Goal: Navigation & Orientation: Find specific page/section

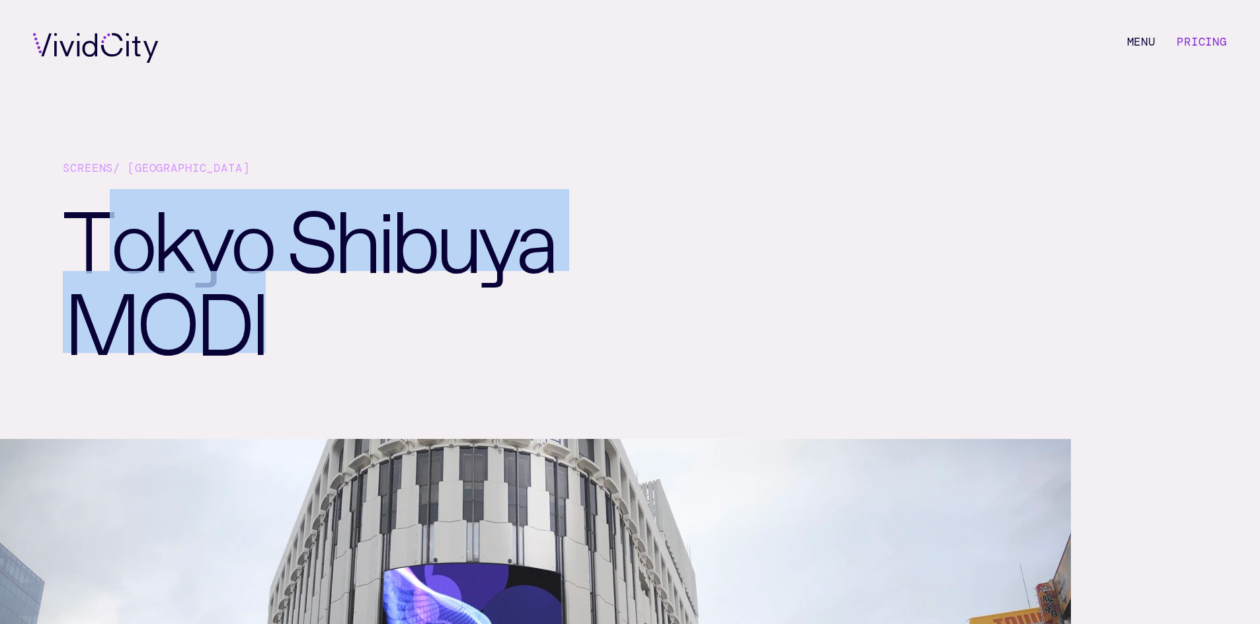
drag, startPoint x: 272, startPoint y: 336, endPoint x: 97, endPoint y: 231, distance: 204.0
click at [97, 231] on h1 "Tokyo Shibuya MODI" at bounding box center [408, 314] width 690 height 250
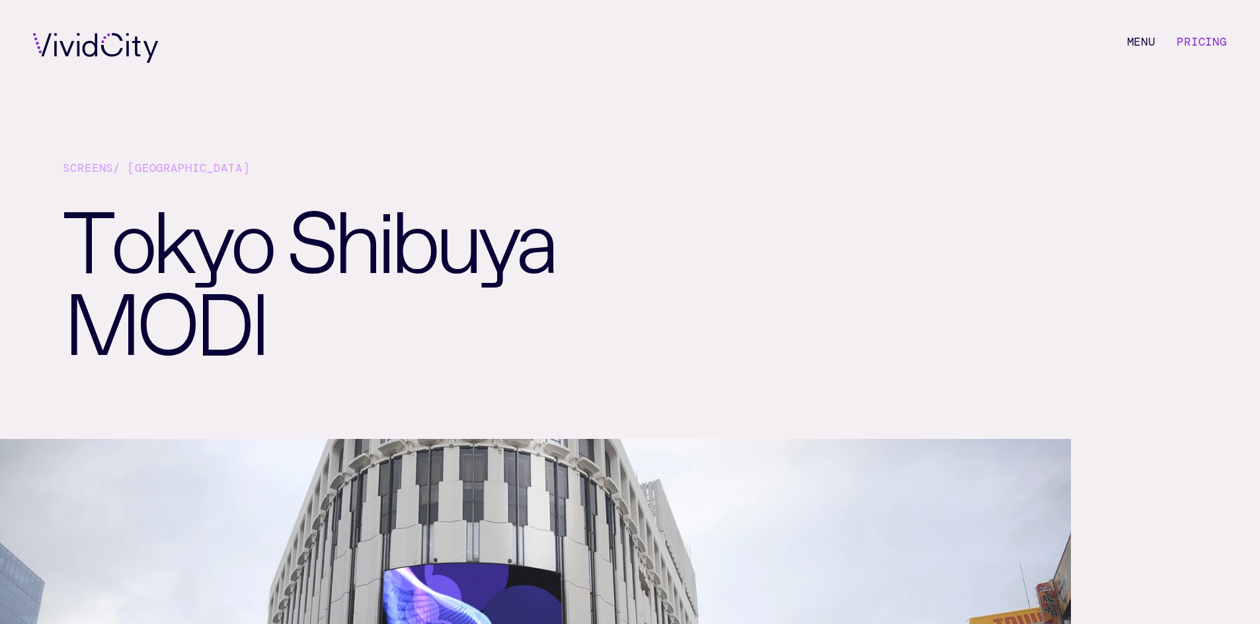
click at [66, 223] on h1 "Tokyo Shibuya MODI" at bounding box center [408, 314] width 690 height 250
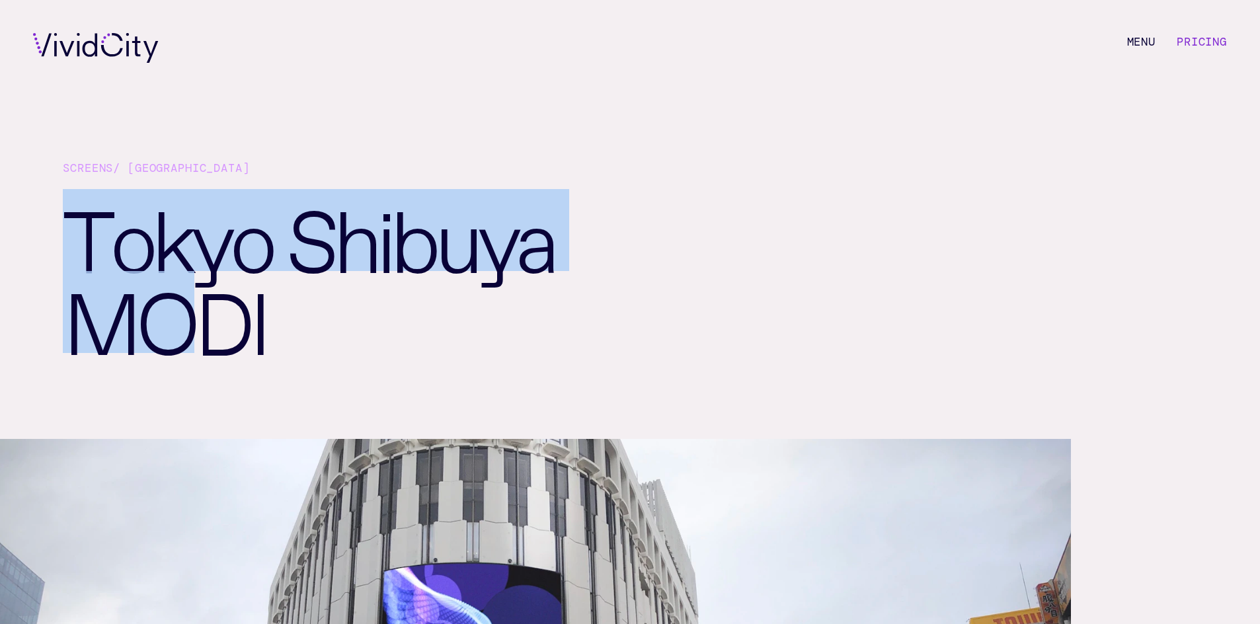
click at [173, 304] on h1 "Tokyo Shibuya MODI" at bounding box center [408, 314] width 690 height 250
click at [175, 304] on h1 "Tokyo Shibuya MODI" at bounding box center [408, 314] width 690 height 250
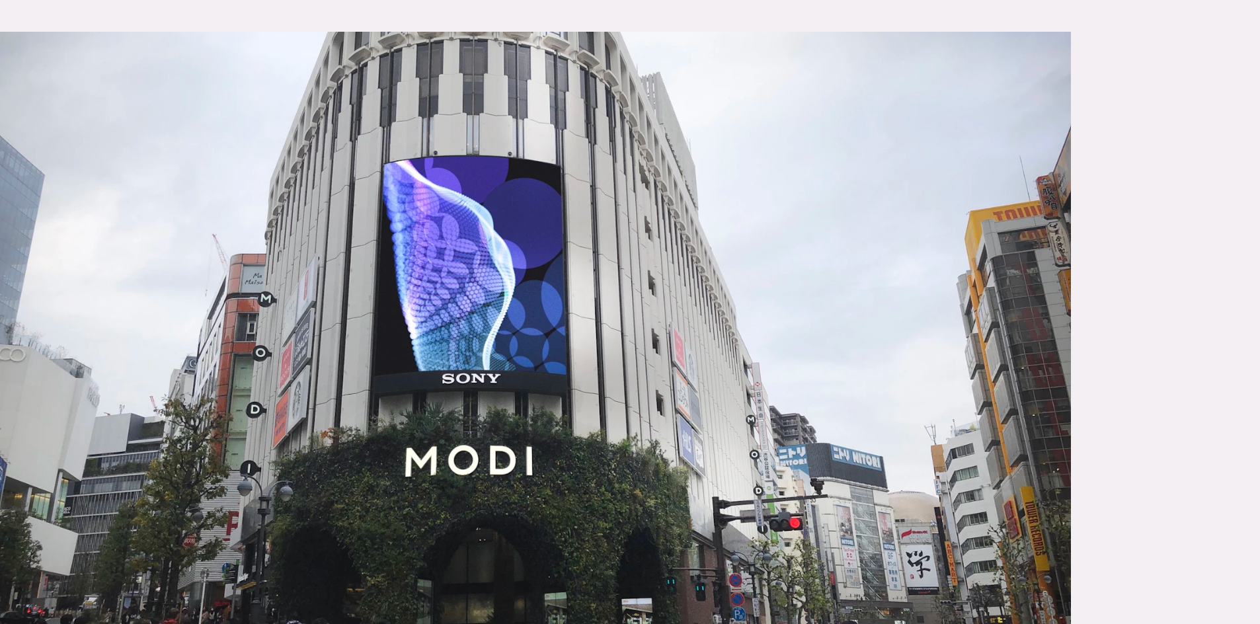
click at [1129, 380] on article "Screens / [GEOGRAPHIC_DATA] [GEOGRAPHIC_DATA] is a special [PERSON_NAME] in [GE…" at bounding box center [630, 534] width 1260 height 1882
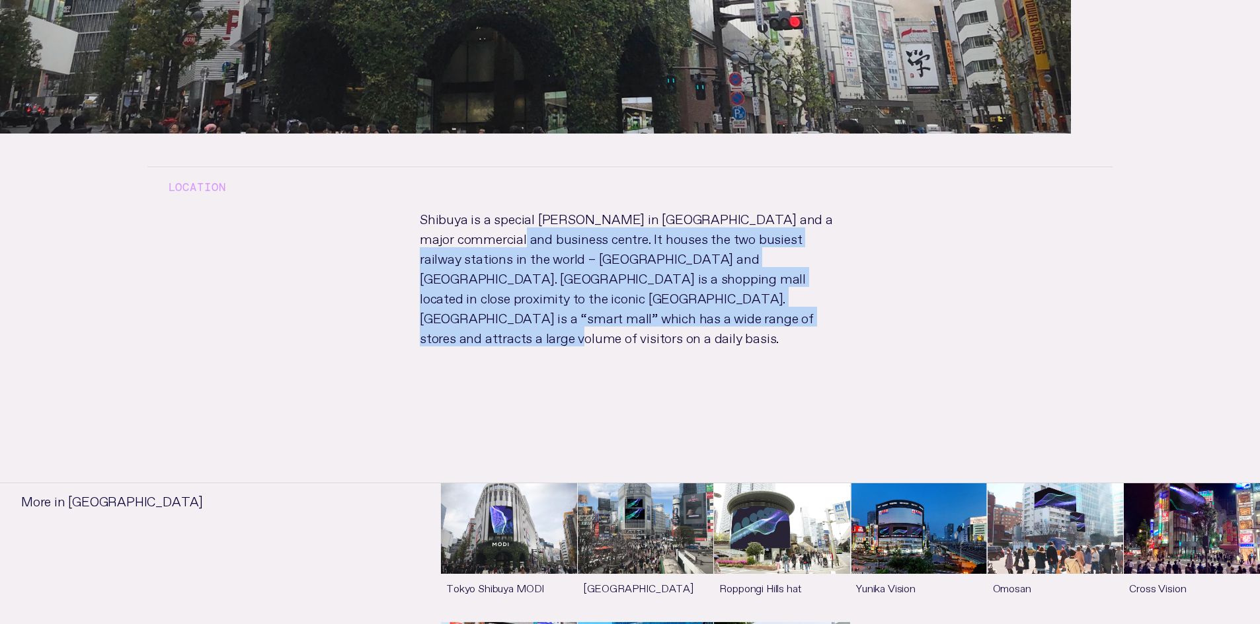
click at [456, 231] on p "Shibuya is a special [PERSON_NAME] in [GEOGRAPHIC_DATA] and a major commercial …" at bounding box center [630, 290] width 463 height 165
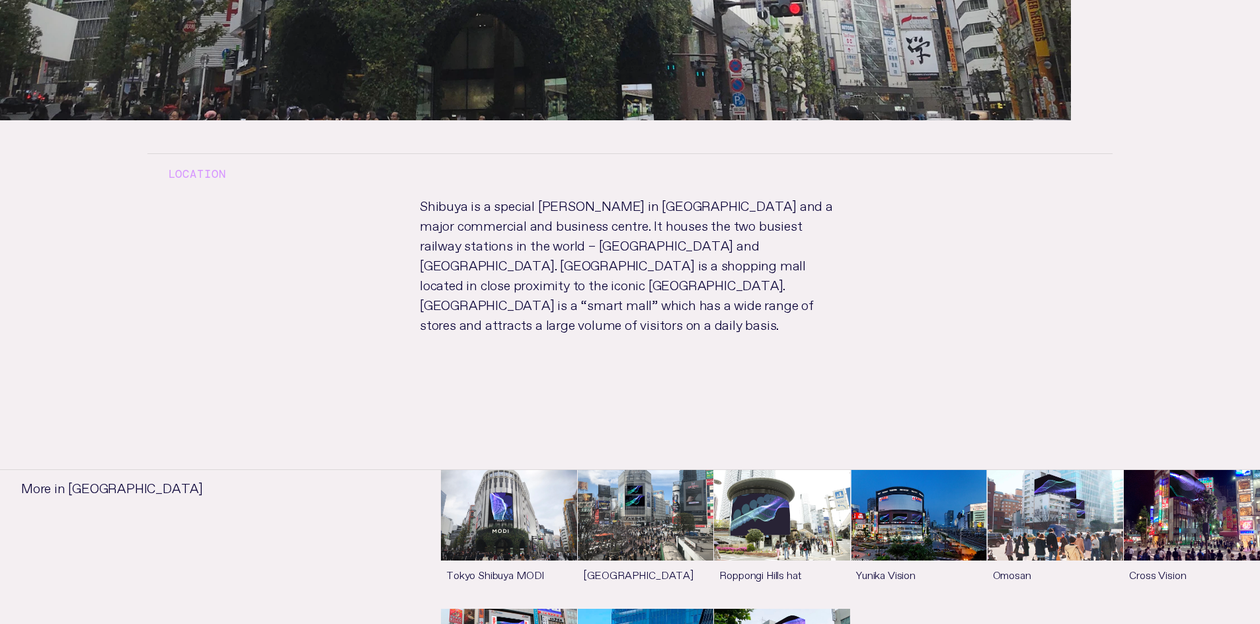
click at [449, 220] on p "Shibuya is a special [PERSON_NAME] in [GEOGRAPHIC_DATA] and a major commercial …" at bounding box center [630, 276] width 463 height 165
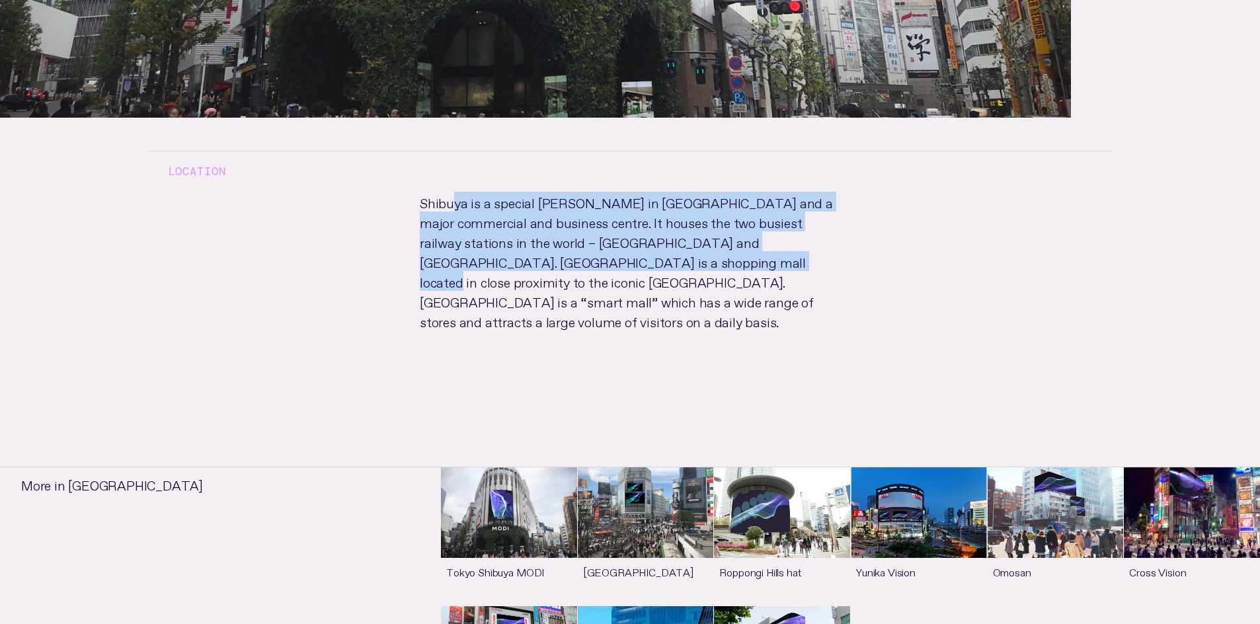
drag, startPoint x: 555, startPoint y: 268, endPoint x: 710, endPoint y: 353, distance: 176.7
click at [708, 353] on div "Location [GEOGRAPHIC_DATA] is a special [PERSON_NAME] in [GEOGRAPHIC_DATA] and …" at bounding box center [630, 248] width 1008 height 261
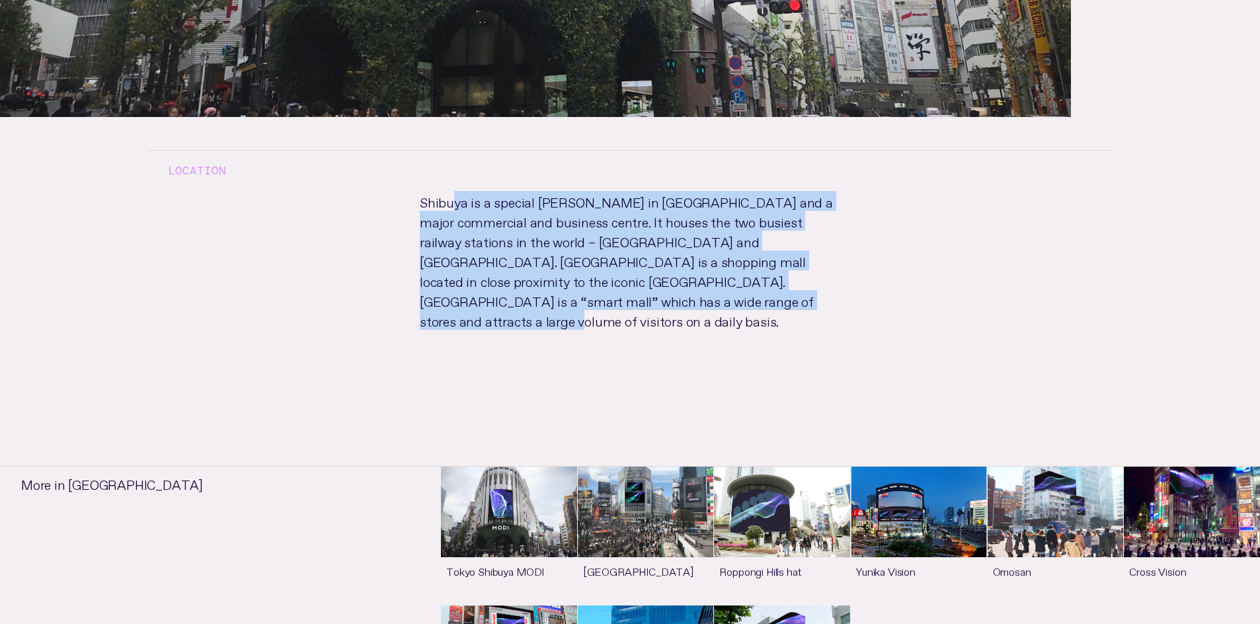
click at [710, 353] on div "Location [GEOGRAPHIC_DATA] is a special [PERSON_NAME] in [GEOGRAPHIC_DATA] and …" at bounding box center [630, 247] width 1008 height 261
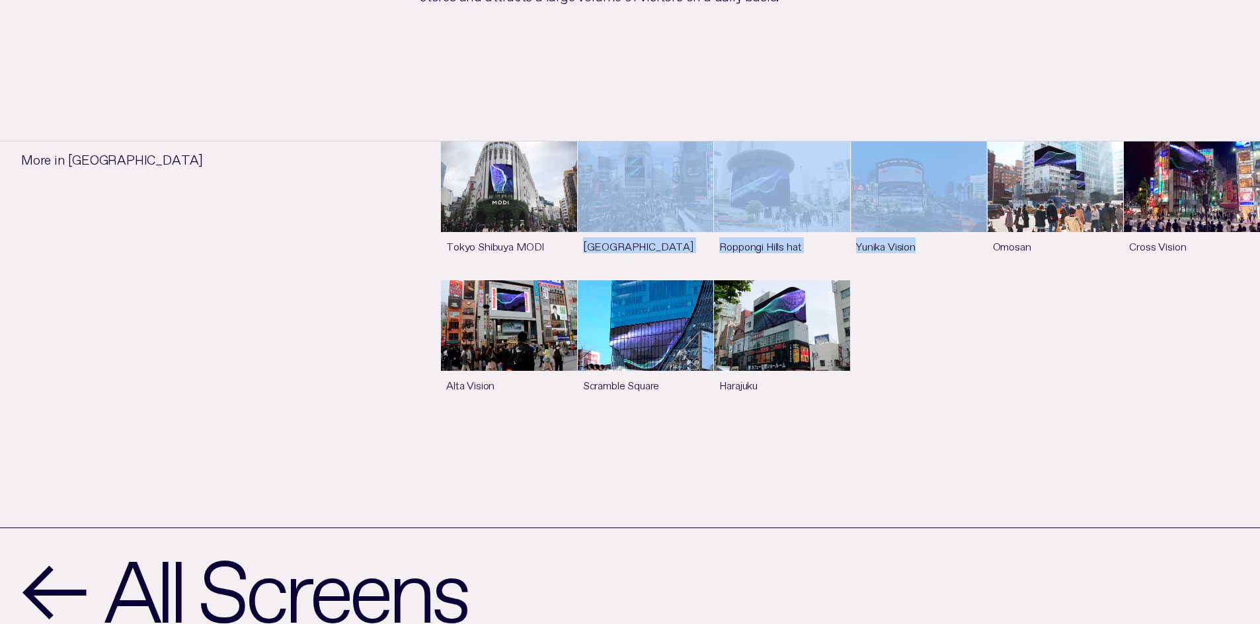
drag, startPoint x: 946, startPoint y: 362, endPoint x: 417, endPoint y: 147, distance: 571.6
click at [420, 148] on li "[GEOGRAPHIC_DATA] [GEOGRAPHIC_DATA] more [GEOGRAPHIC_DATA] See more [GEOGRAPHIC…" at bounding box center [756, 290] width 1008 height 285
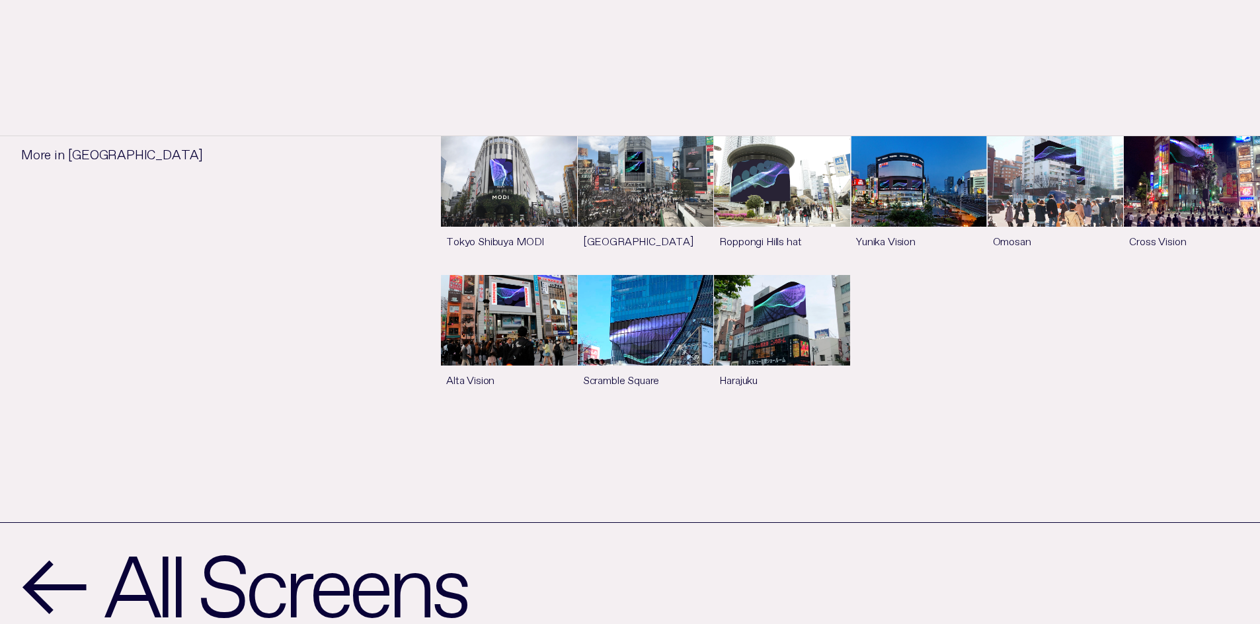
click at [345, 210] on li "[GEOGRAPHIC_DATA] [GEOGRAPHIC_DATA] more [GEOGRAPHIC_DATA] See more [GEOGRAPHIC…" at bounding box center [756, 285] width 1008 height 285
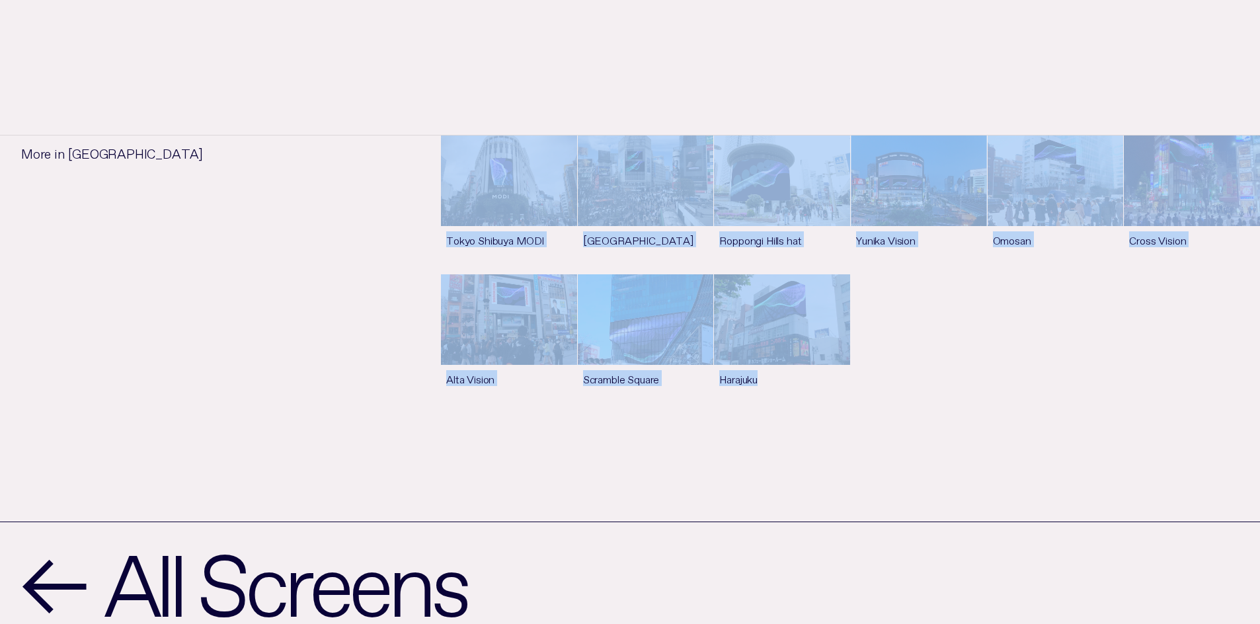
drag, startPoint x: 556, startPoint y: 274, endPoint x: 954, endPoint y: 412, distance: 420.7
click at [955, 413] on ul "More in [GEOGRAPHIC_DATA] [GEOGRAPHIC_DATA] [GEOGRAPHIC_DATA] more [GEOGRAPHIC_…" at bounding box center [630, 283] width 1260 height 475
click at [954, 412] on ul "More in [GEOGRAPHIC_DATA] [GEOGRAPHIC_DATA] [GEOGRAPHIC_DATA] more [GEOGRAPHIC_…" at bounding box center [630, 283] width 1260 height 475
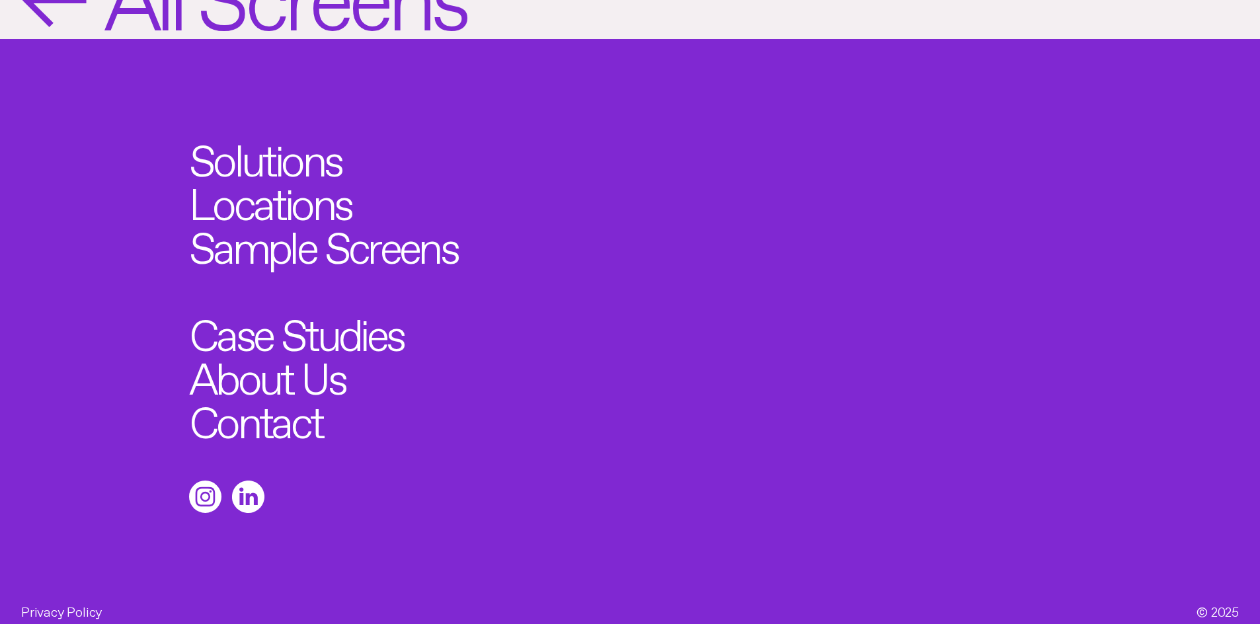
scroll to position [1844, 0]
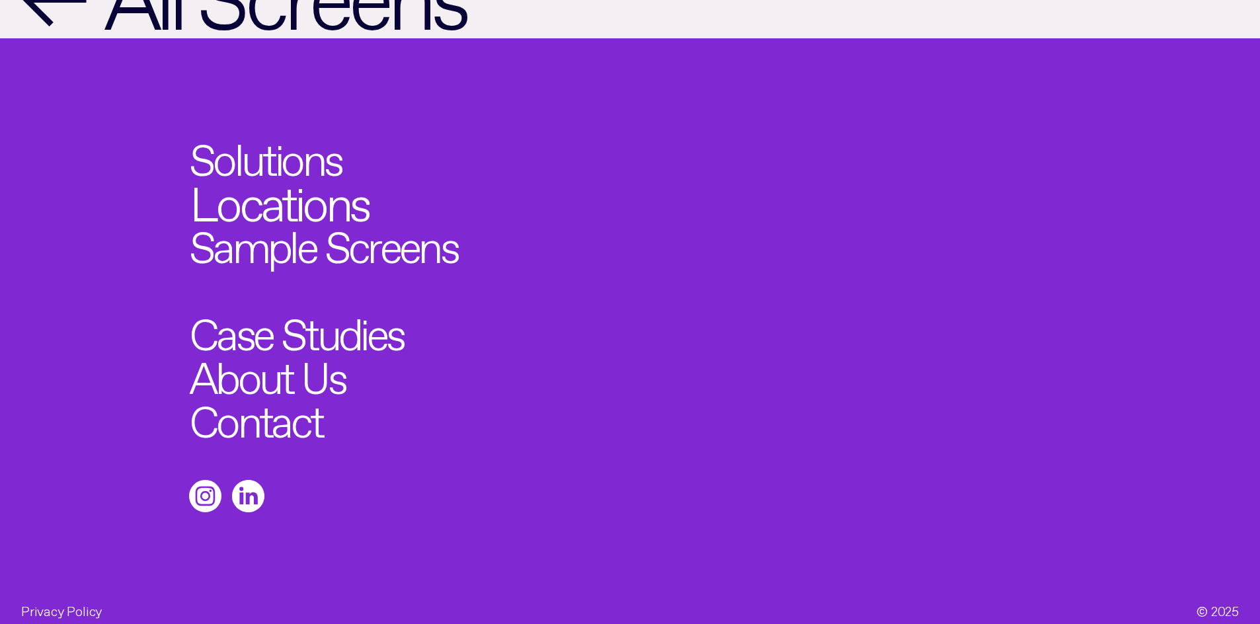
click at [346, 187] on link "Locations" at bounding box center [279, 198] width 179 height 48
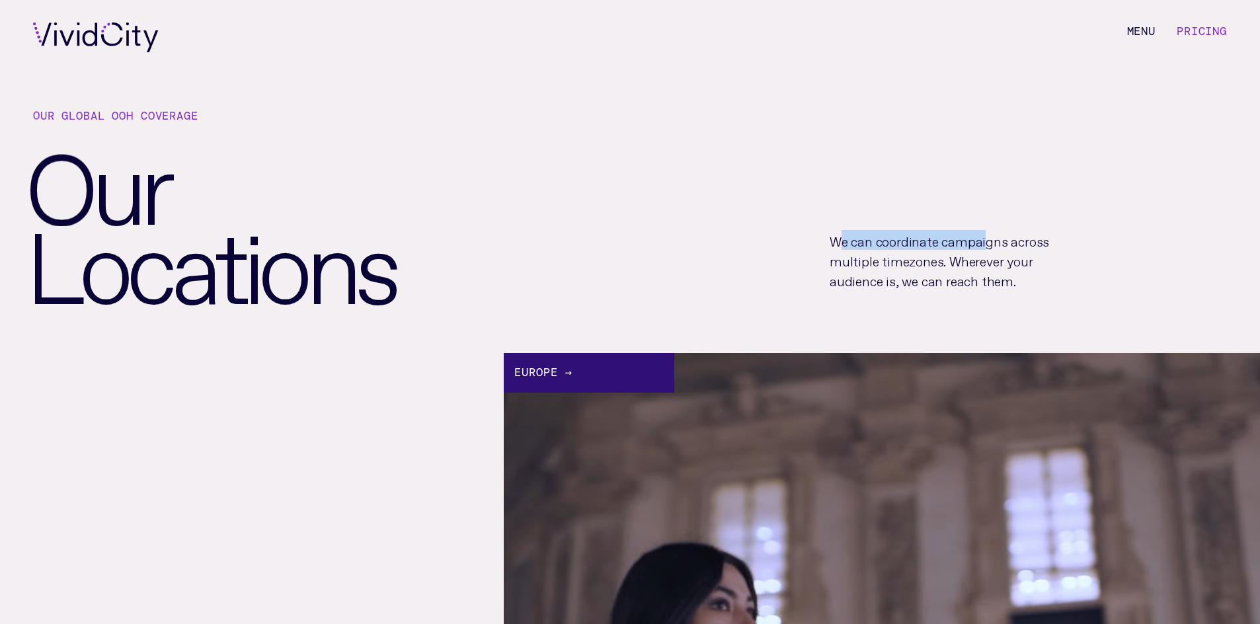
drag, startPoint x: 981, startPoint y: 235, endPoint x: 836, endPoint y: 220, distance: 145.6
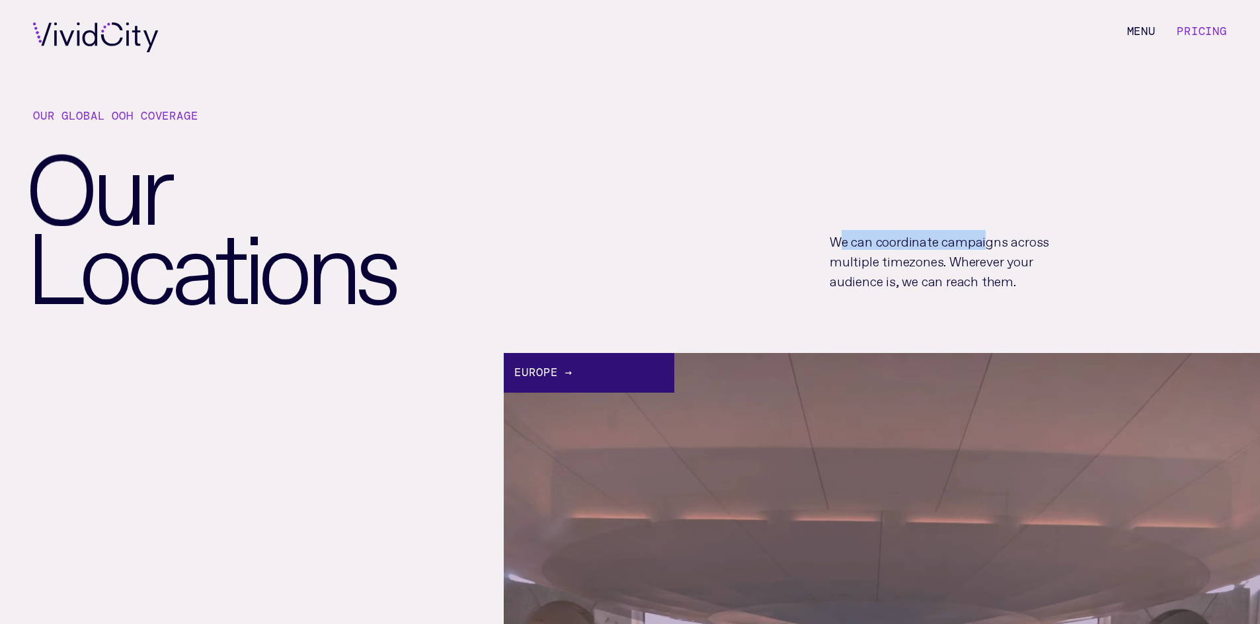
click at [836, 220] on div "We can coordinate campaigns across multiple timezones. Wherever your audience i…" at bounding box center [1039, 260] width 441 height 102
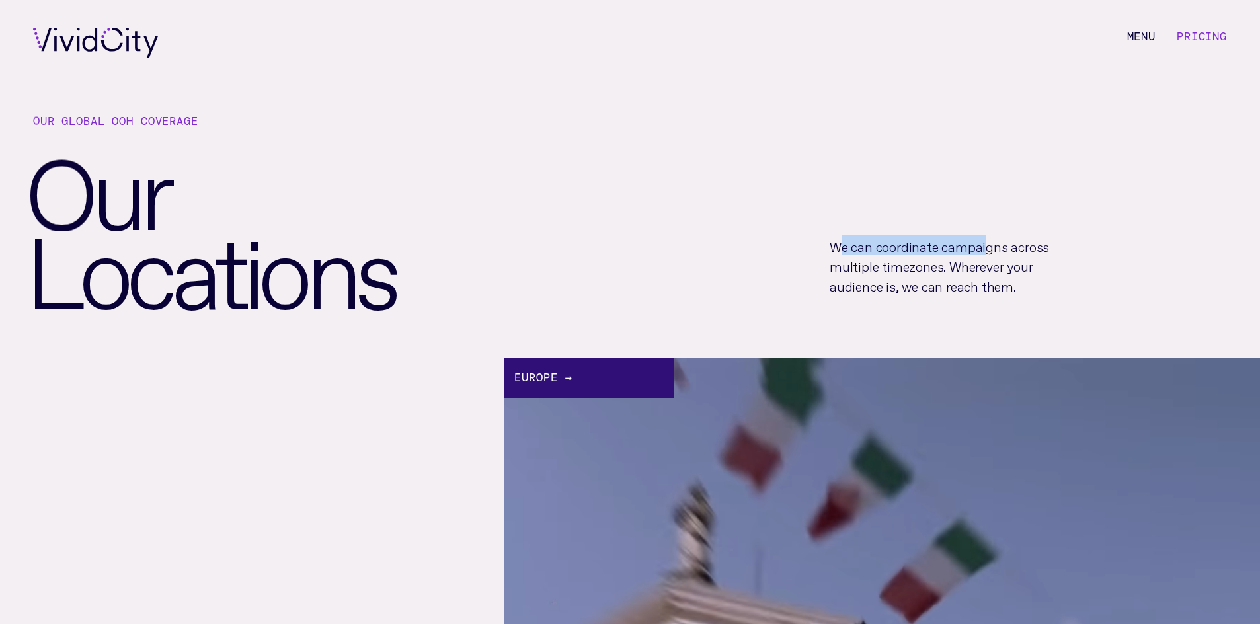
click at [836, 221] on div "We can coordinate campaigns across multiple timezones. Wherever your audience i…" at bounding box center [1039, 265] width 441 height 102
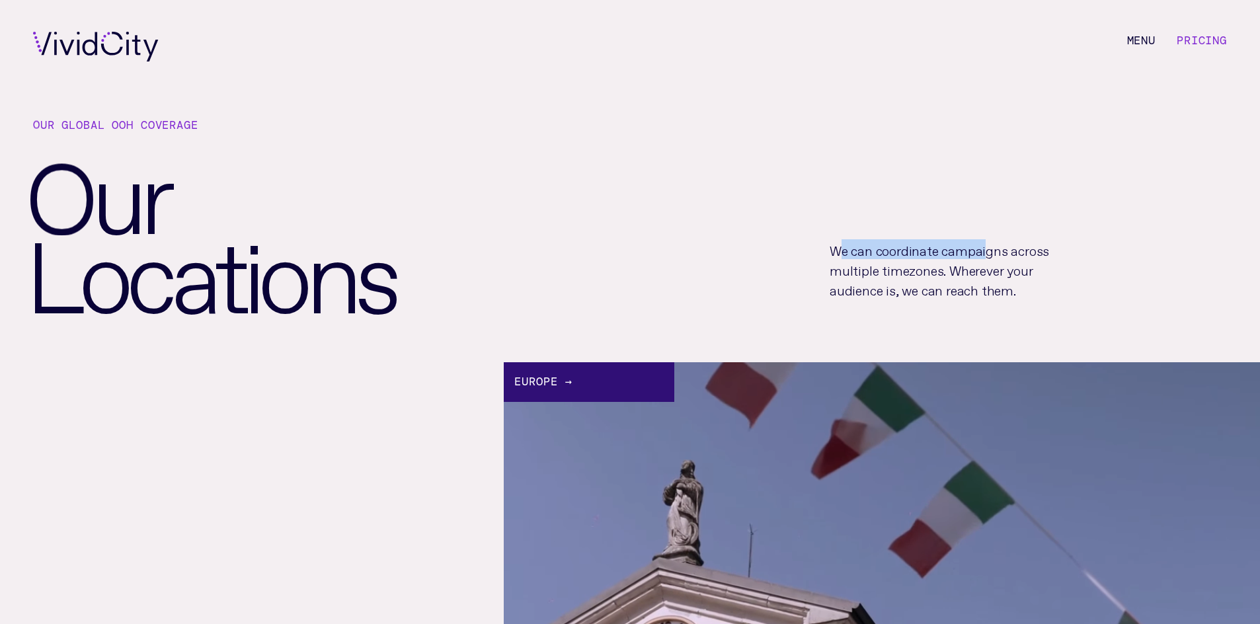
scroll to position [1, 0]
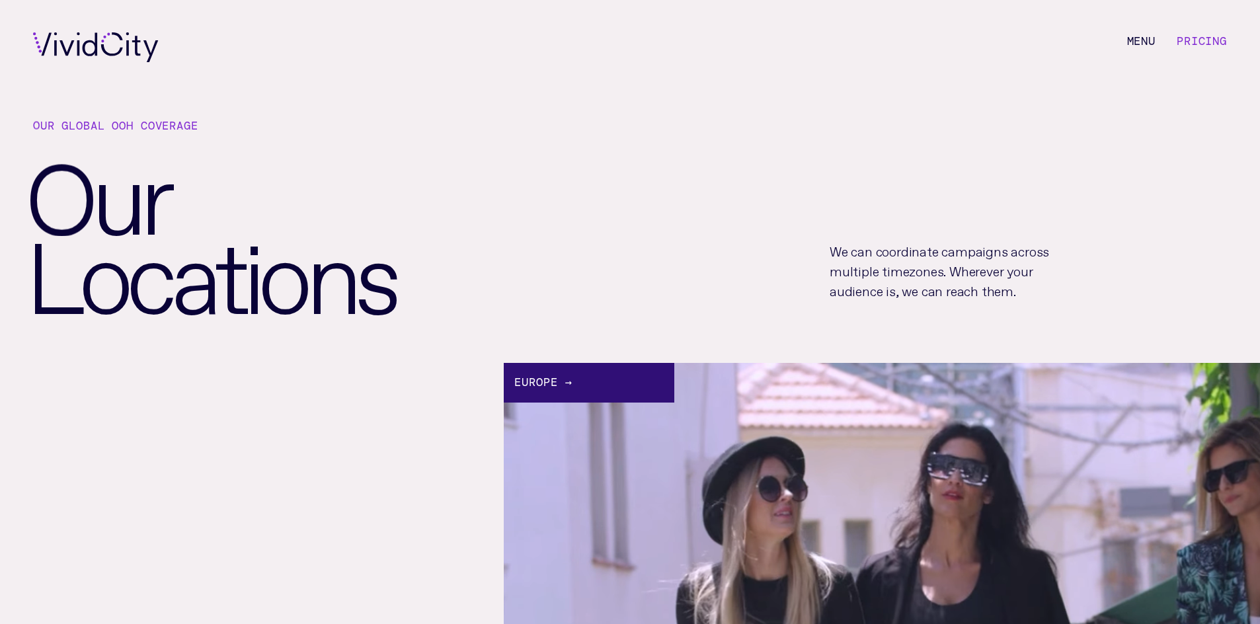
drag, startPoint x: 1030, startPoint y: 300, endPoint x: 1017, endPoint y: 298, distance: 12.7
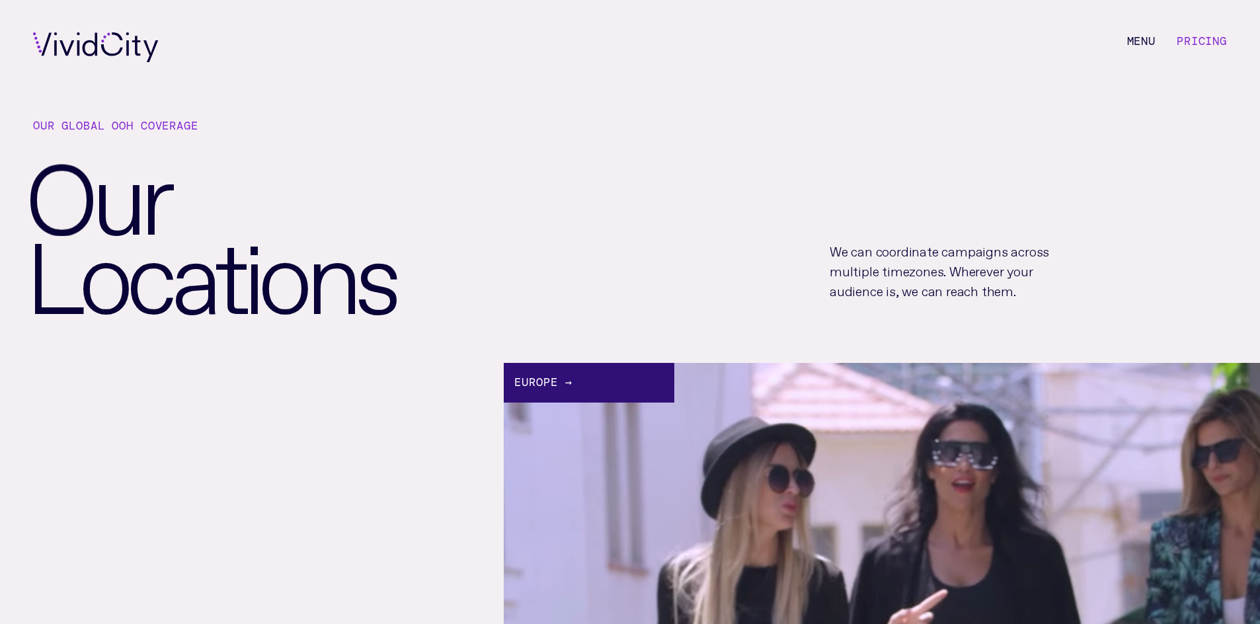
click at [1028, 300] on p "We can coordinate campaigns across multiple timezones. Wherever your audience i…" at bounding box center [946, 270] width 233 height 60
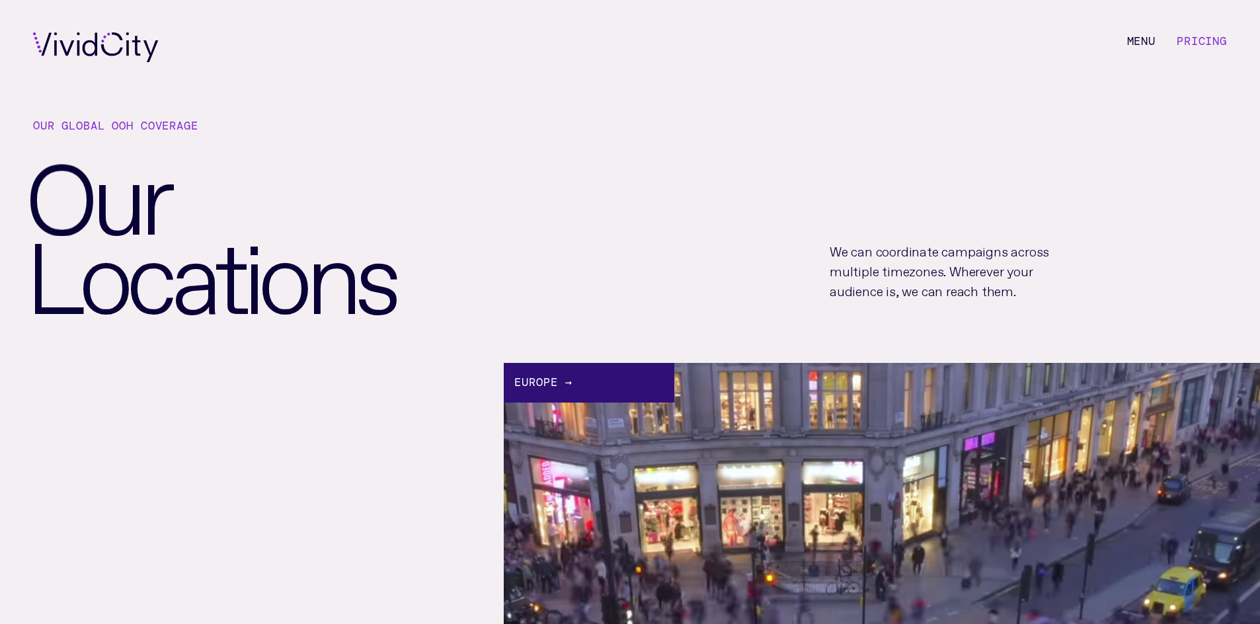
scroll to position [0, 0]
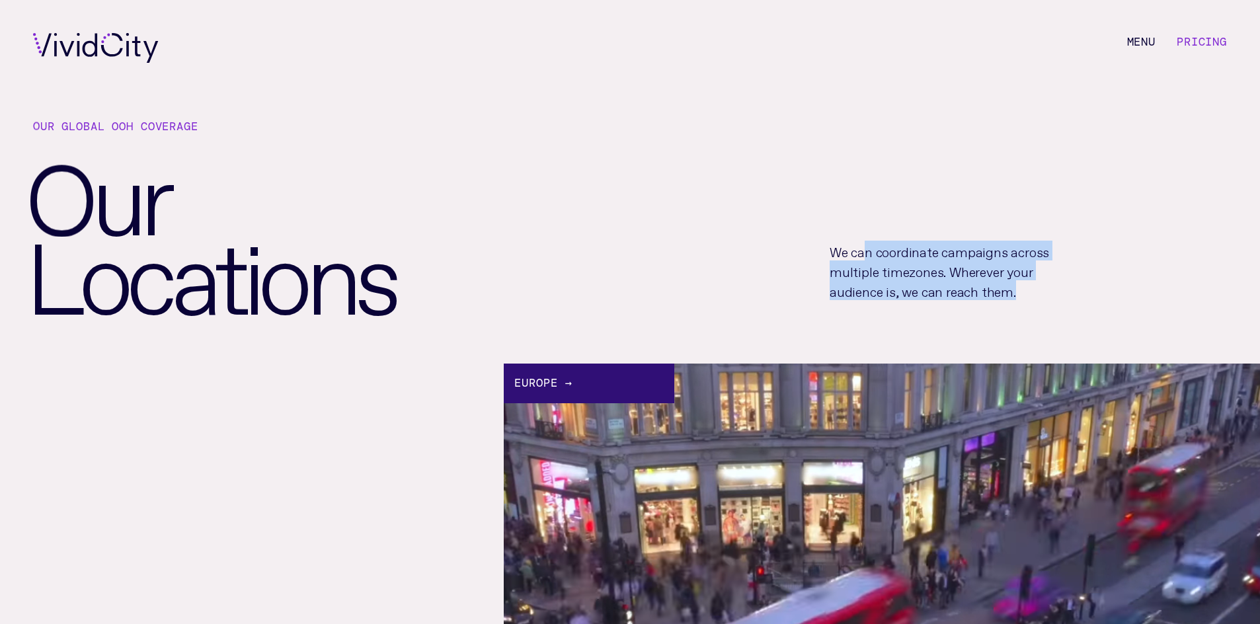
drag, startPoint x: 1017, startPoint y: 298, endPoint x: 860, endPoint y: 252, distance: 163.2
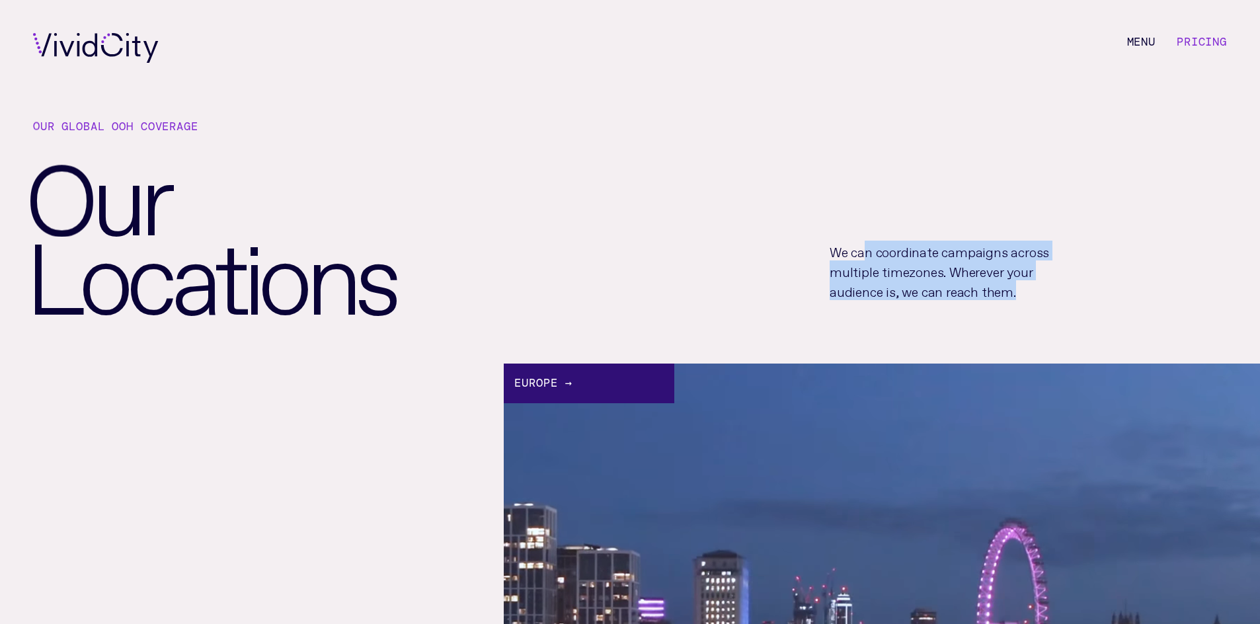
click at [860, 252] on p "We can coordinate campaigns across multiple timezones. Wherever your audience i…" at bounding box center [946, 271] width 233 height 60
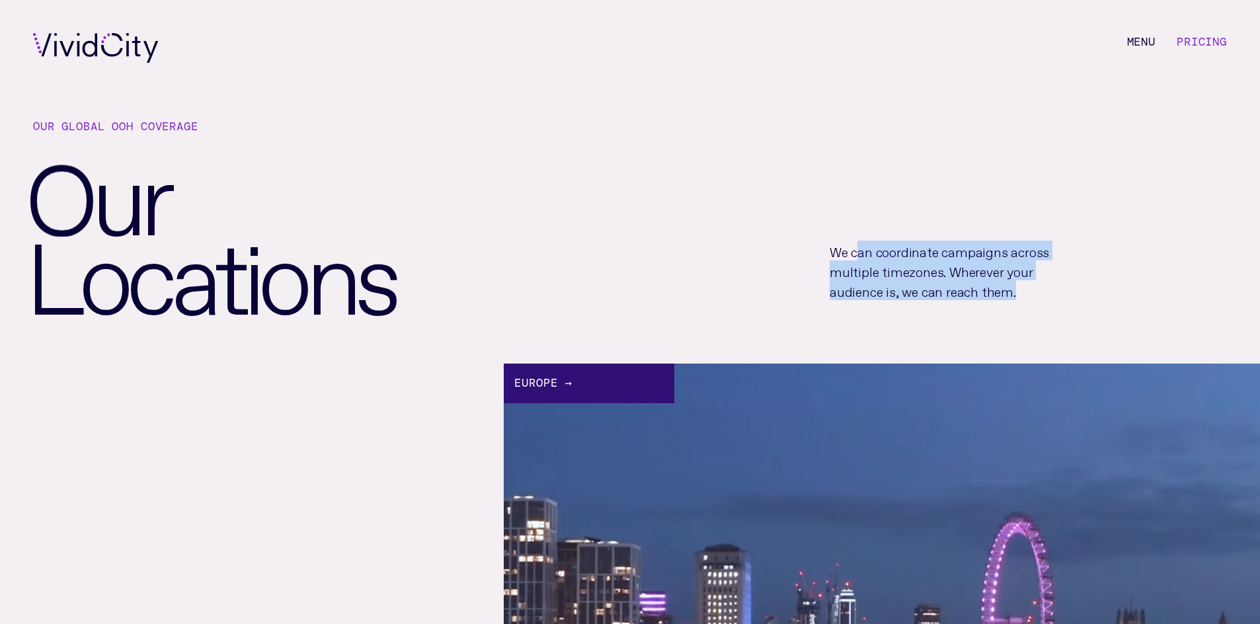
click at [860, 252] on p "We can coordinate campaigns across multiple timezones. Wherever your audience i…" at bounding box center [946, 271] width 233 height 60
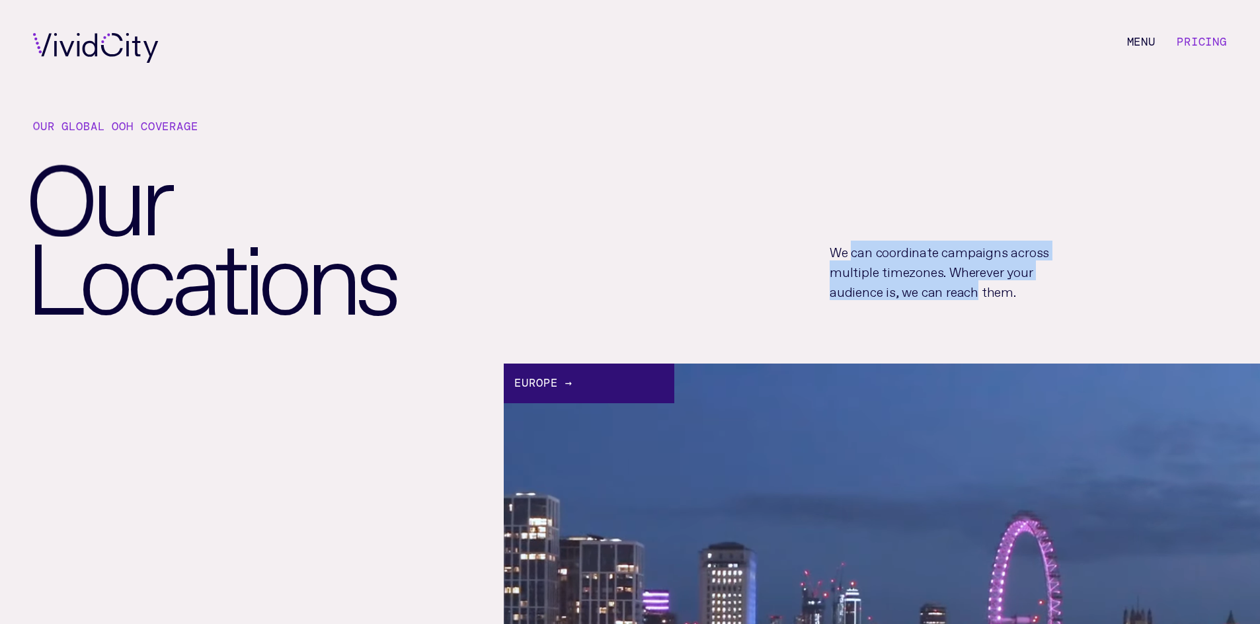
drag, startPoint x: 860, startPoint y: 252, endPoint x: 991, endPoint y: 294, distance: 137.4
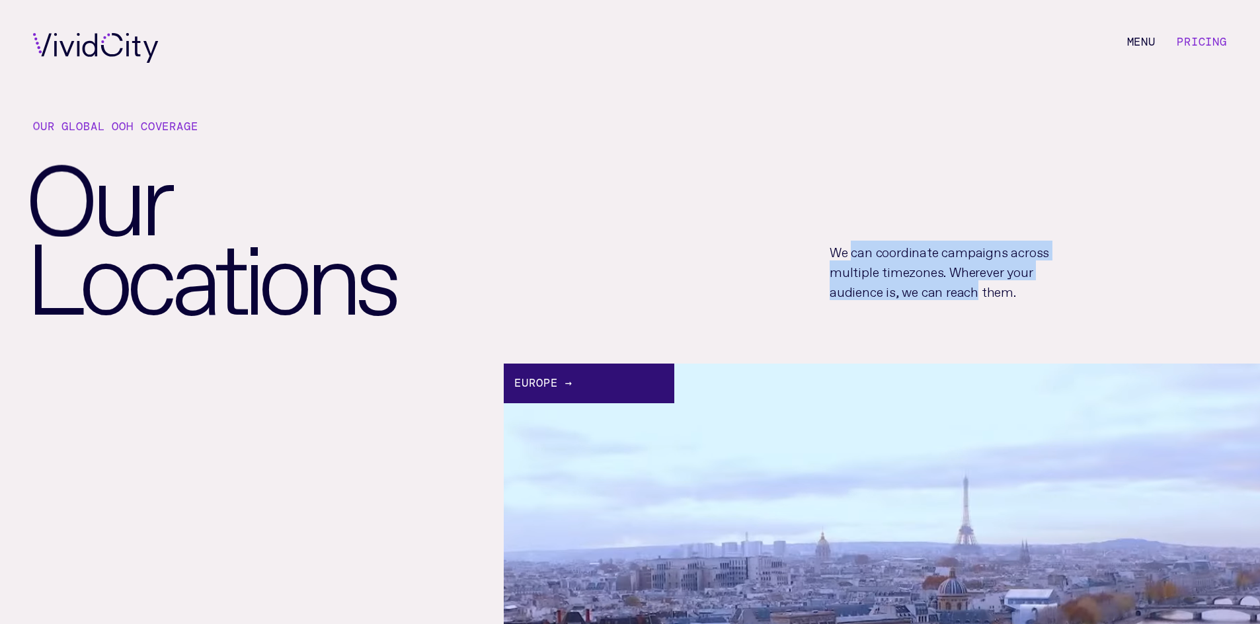
click at [982, 294] on p "We can coordinate campaigns across multiple timezones. Wherever your audience i…" at bounding box center [946, 271] width 233 height 60
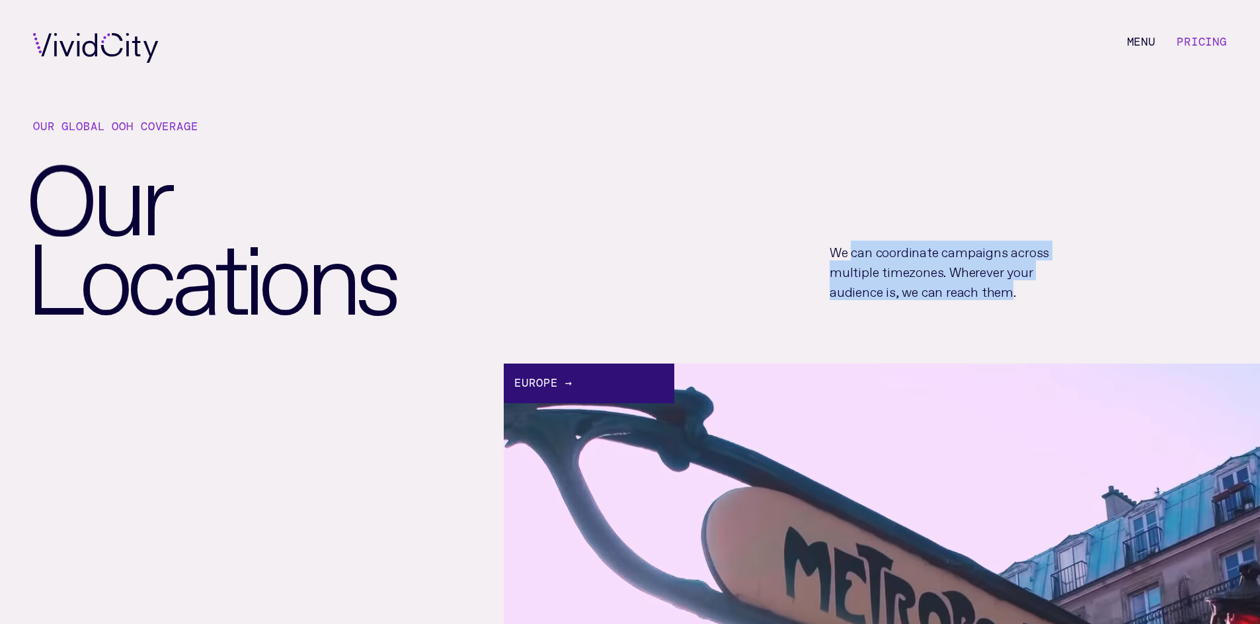
click at [991, 294] on p "We can coordinate campaigns across multiple timezones. Wherever your audience i…" at bounding box center [946, 271] width 233 height 60
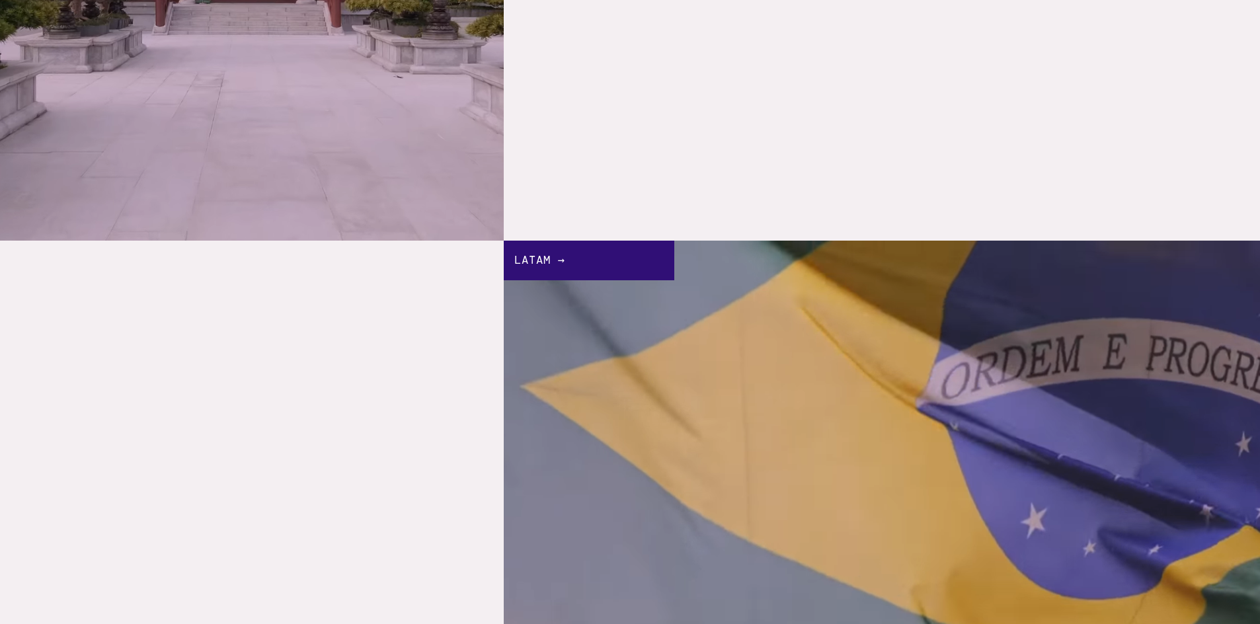
drag, startPoint x: 446, startPoint y: 343, endPoint x: 577, endPoint y: 421, distance: 151.5
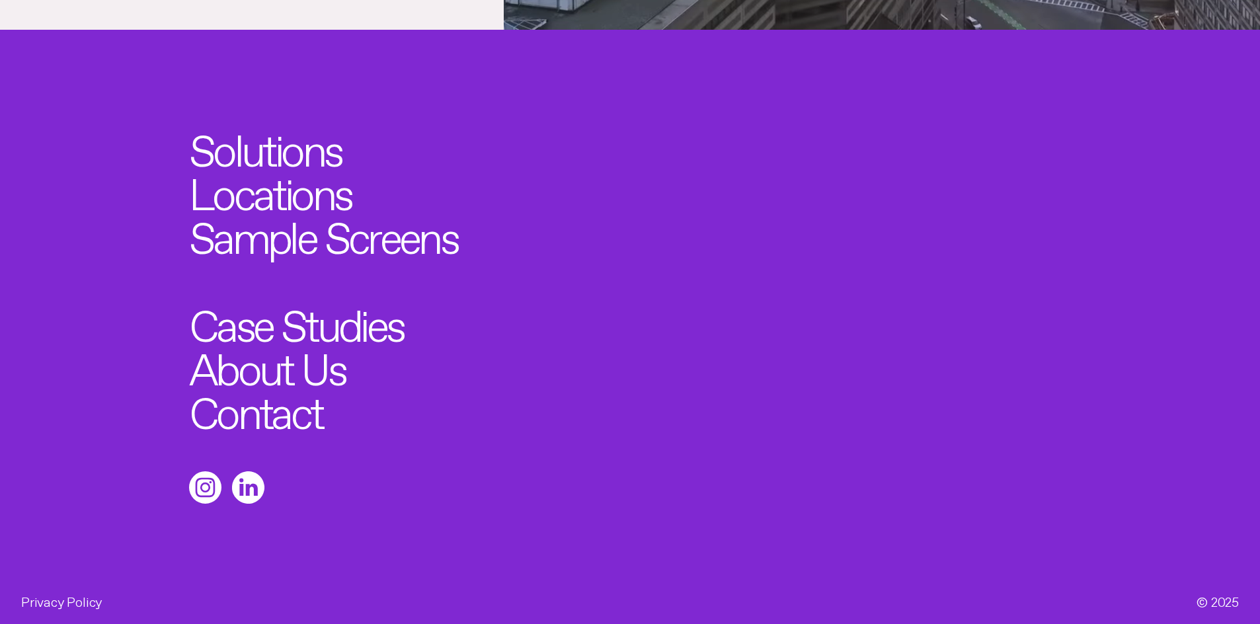
scroll to position [1844, 0]
